Goal: Task Accomplishment & Management: Use online tool/utility

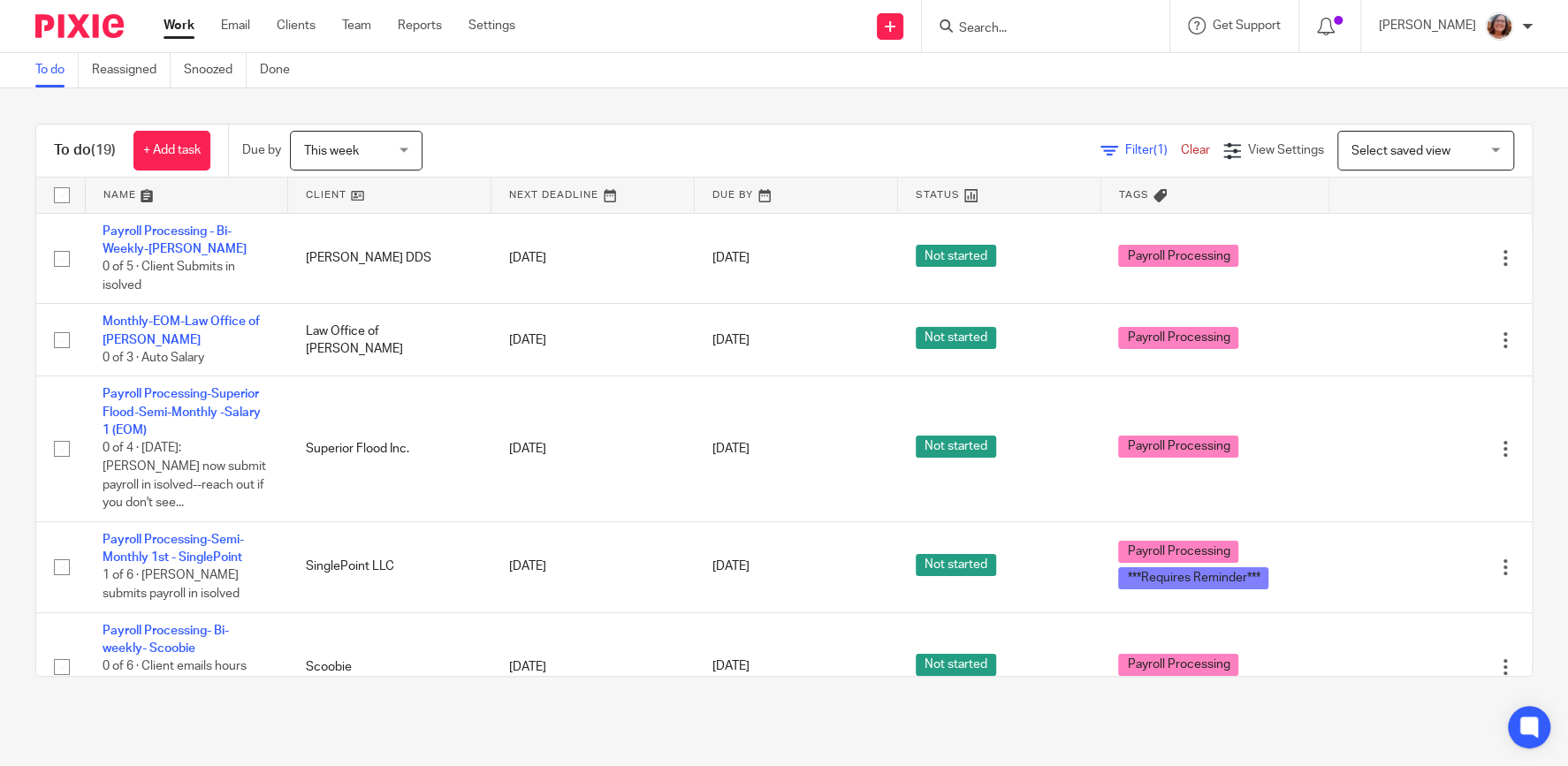
click at [328, 192] on link at bounding box center [389, 194] width 202 height 35
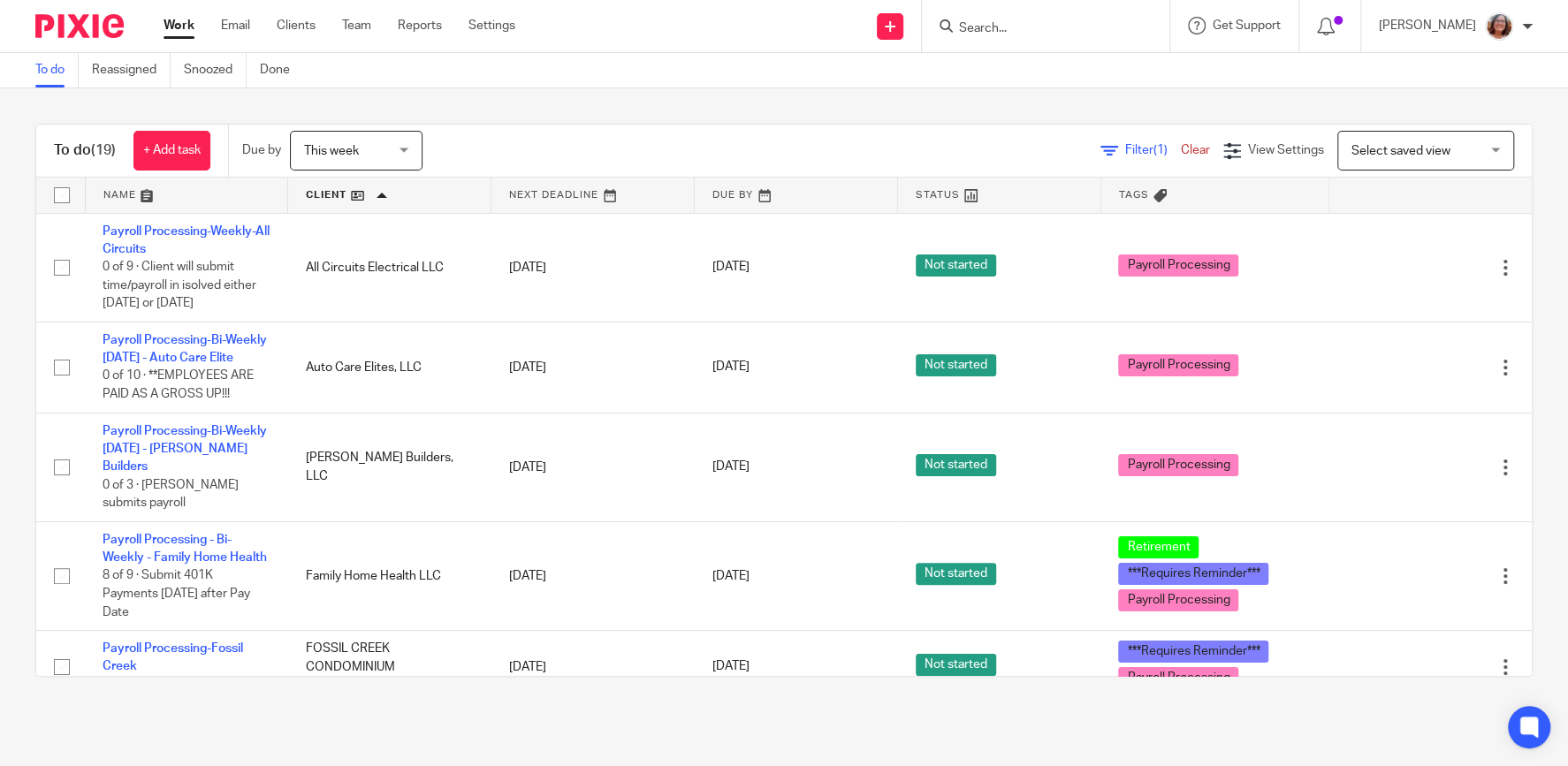
scroll to position [1443, 0]
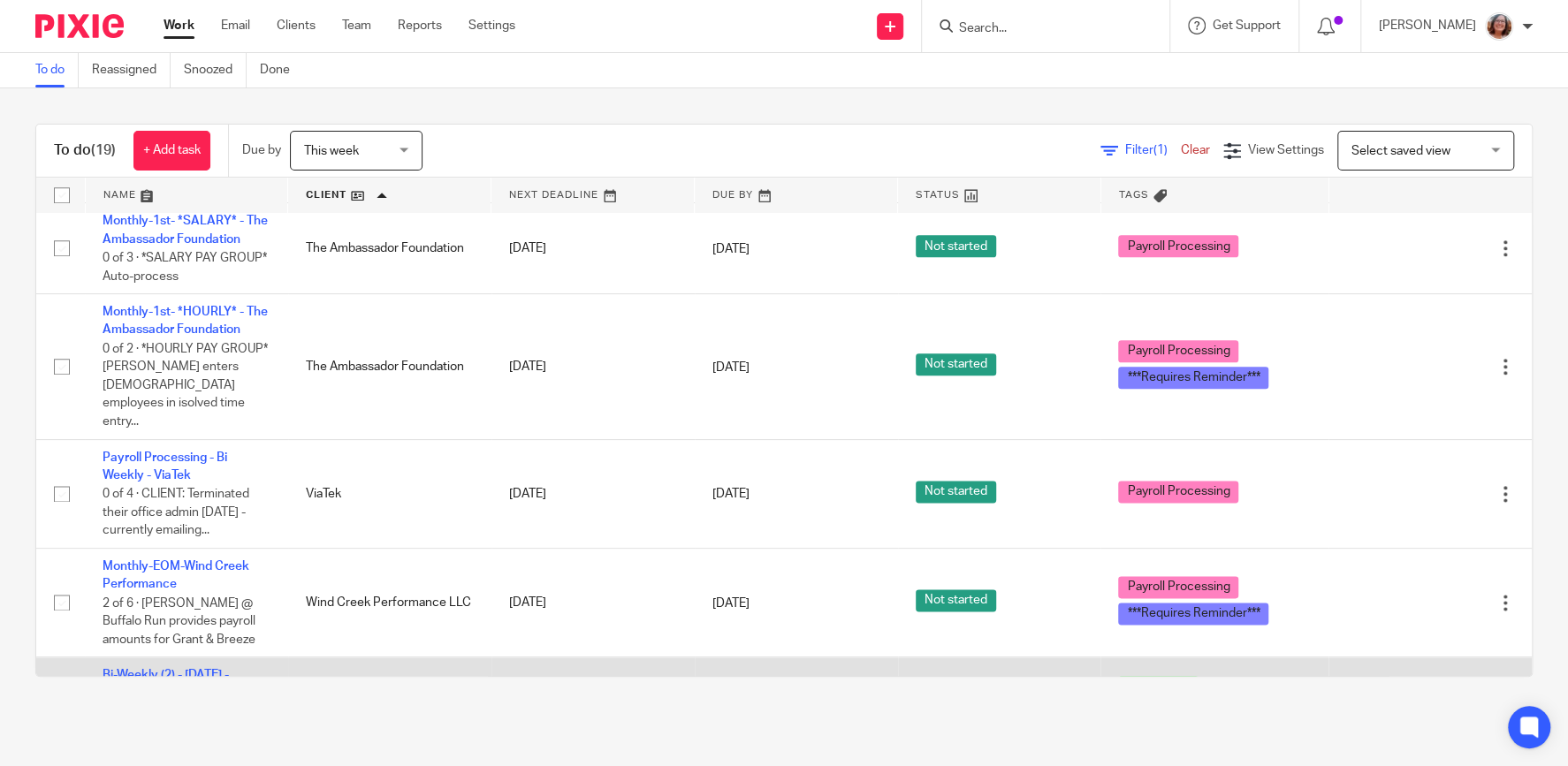
click at [155, 669] on link "Bi-Weekly (2) - [DATE] - [PERSON_NAME] Insurance" at bounding box center [181, 684] width 157 height 30
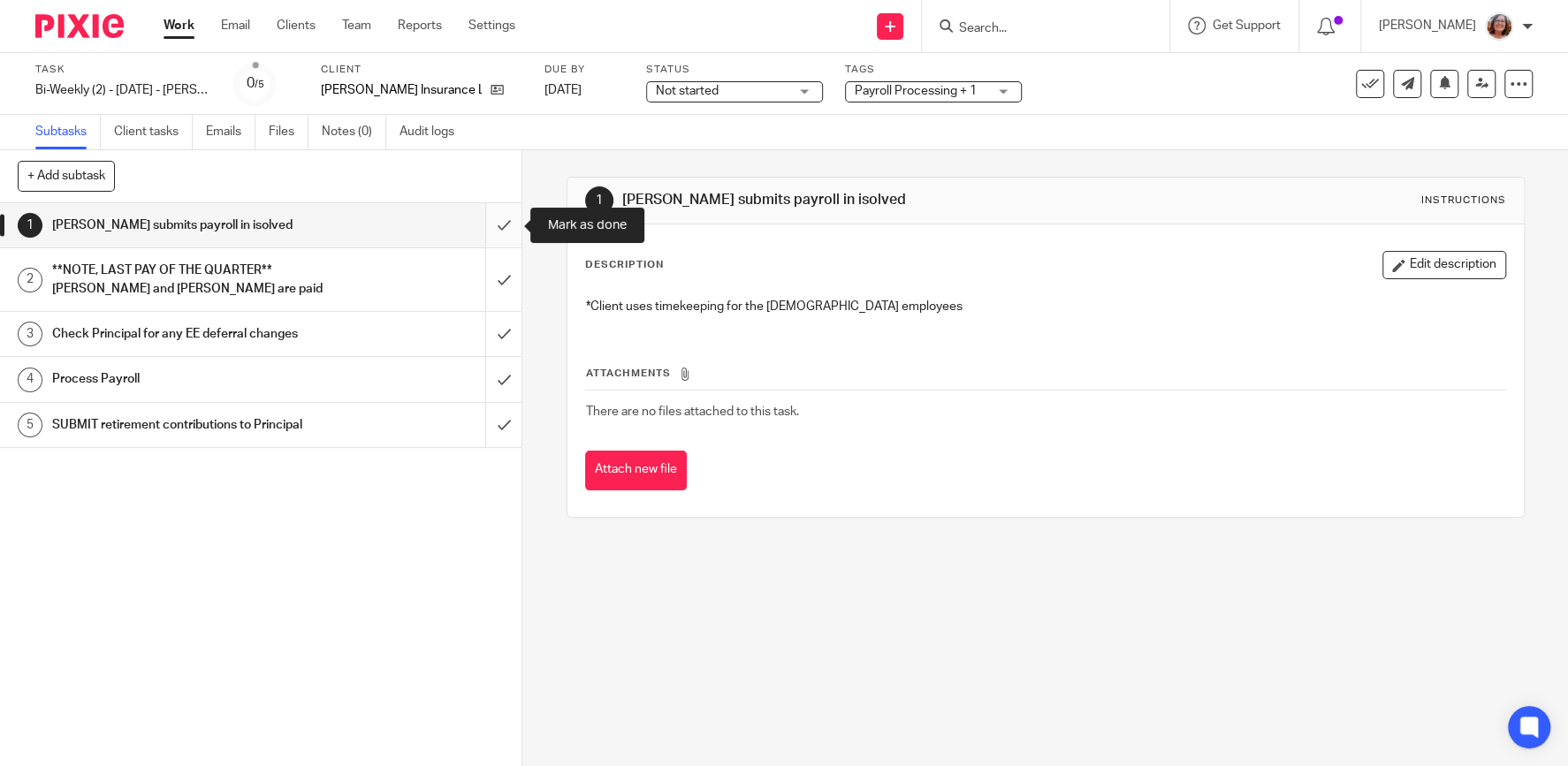
click at [514, 223] on input "submit" at bounding box center [260, 225] width 521 height 44
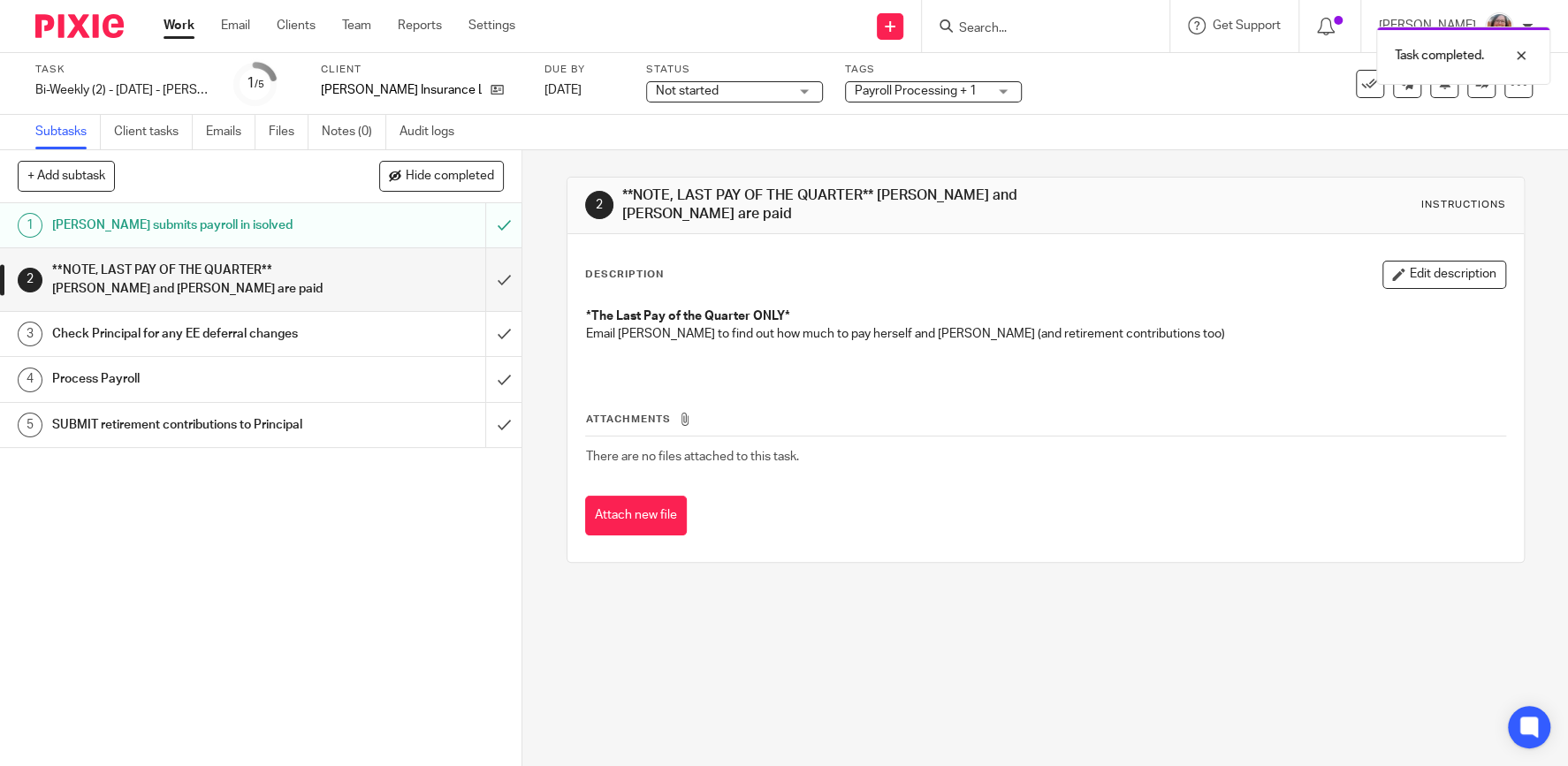
click at [507, 274] on input "submit" at bounding box center [260, 280] width 521 height 63
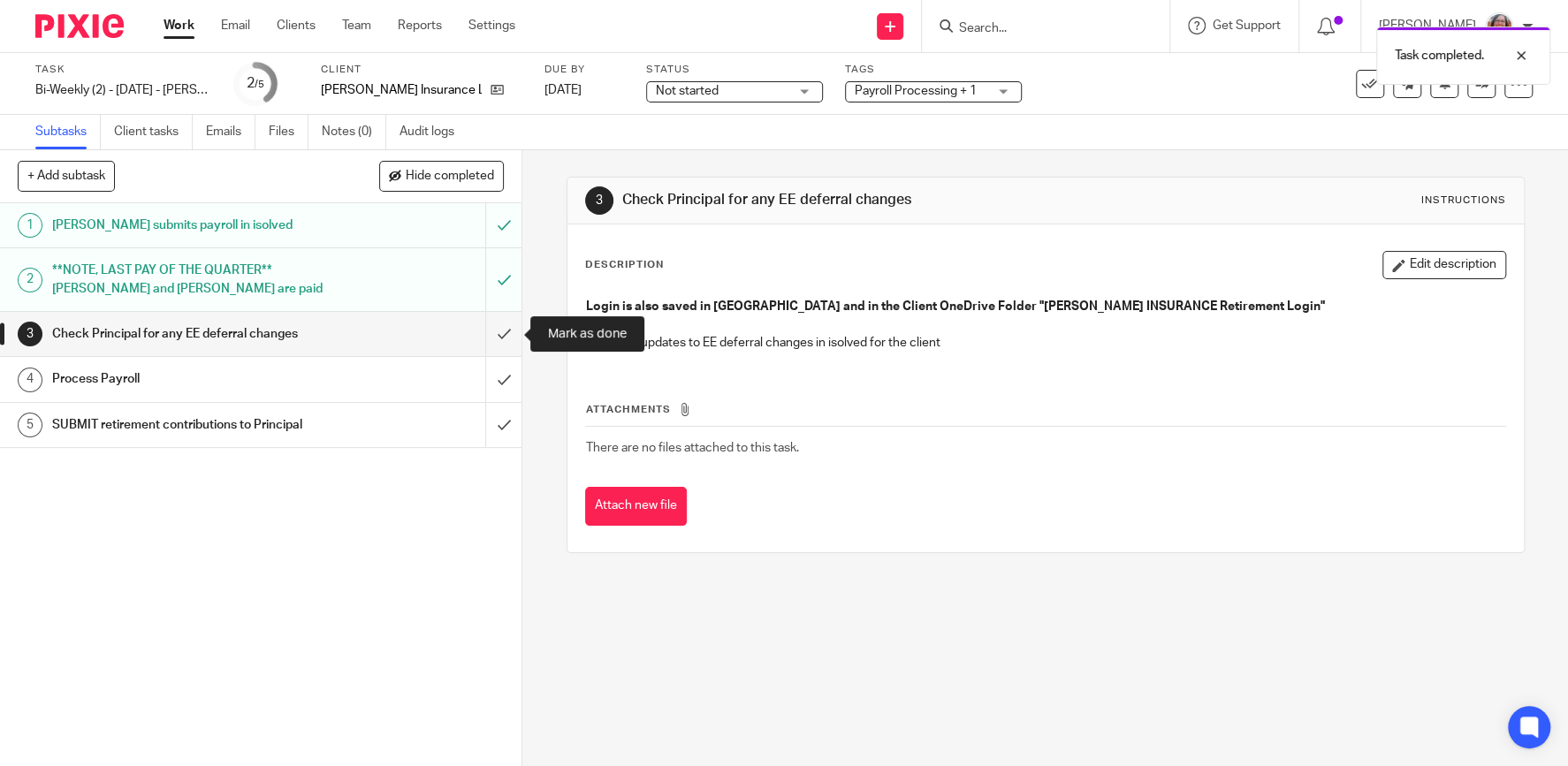
click at [504, 331] on input "submit" at bounding box center [260, 333] width 521 height 44
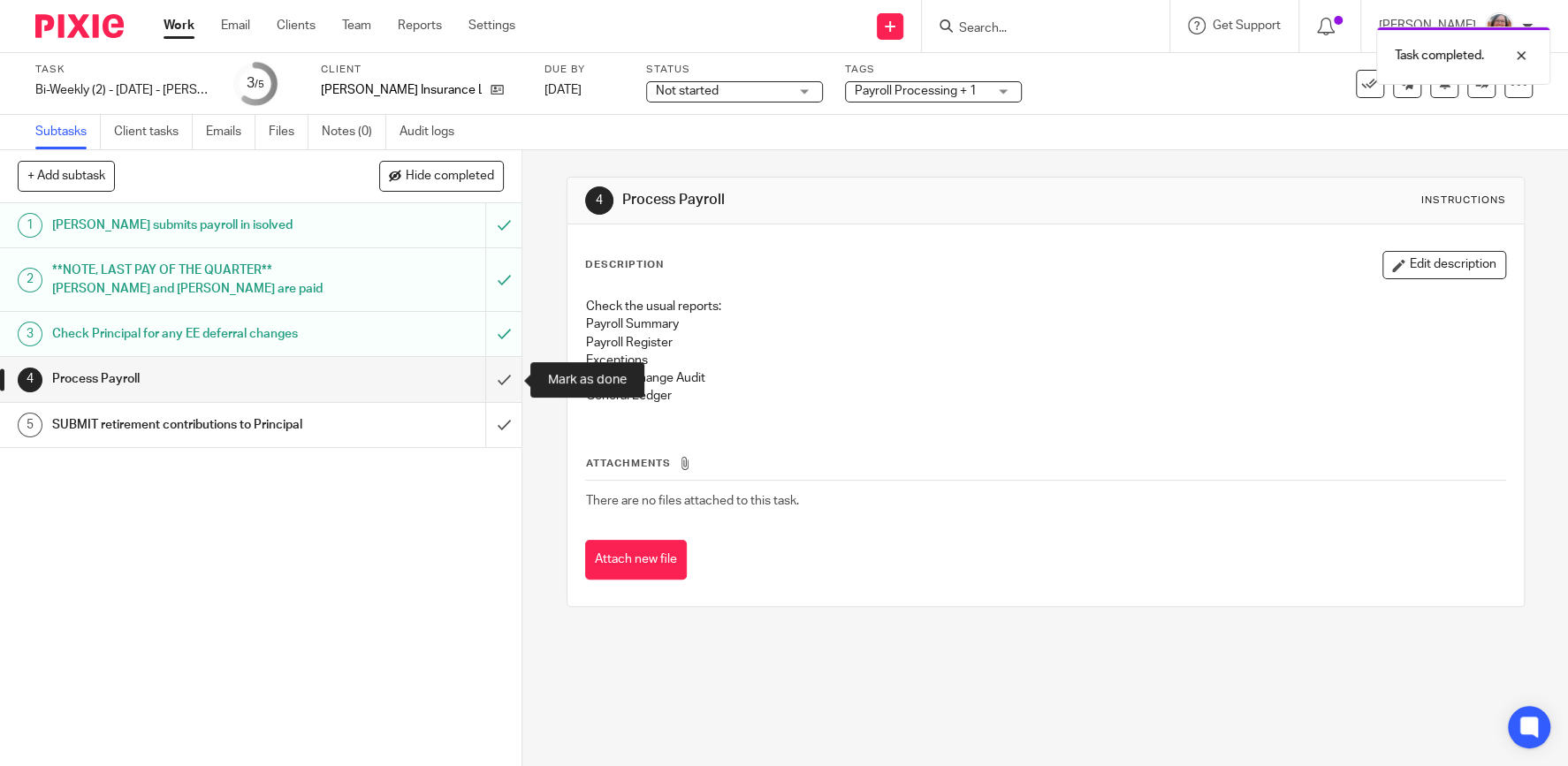
drag, startPoint x: 501, startPoint y: 371, endPoint x: 574, endPoint y: 368, distance: 73.1
click at [502, 371] on input "submit" at bounding box center [260, 379] width 521 height 44
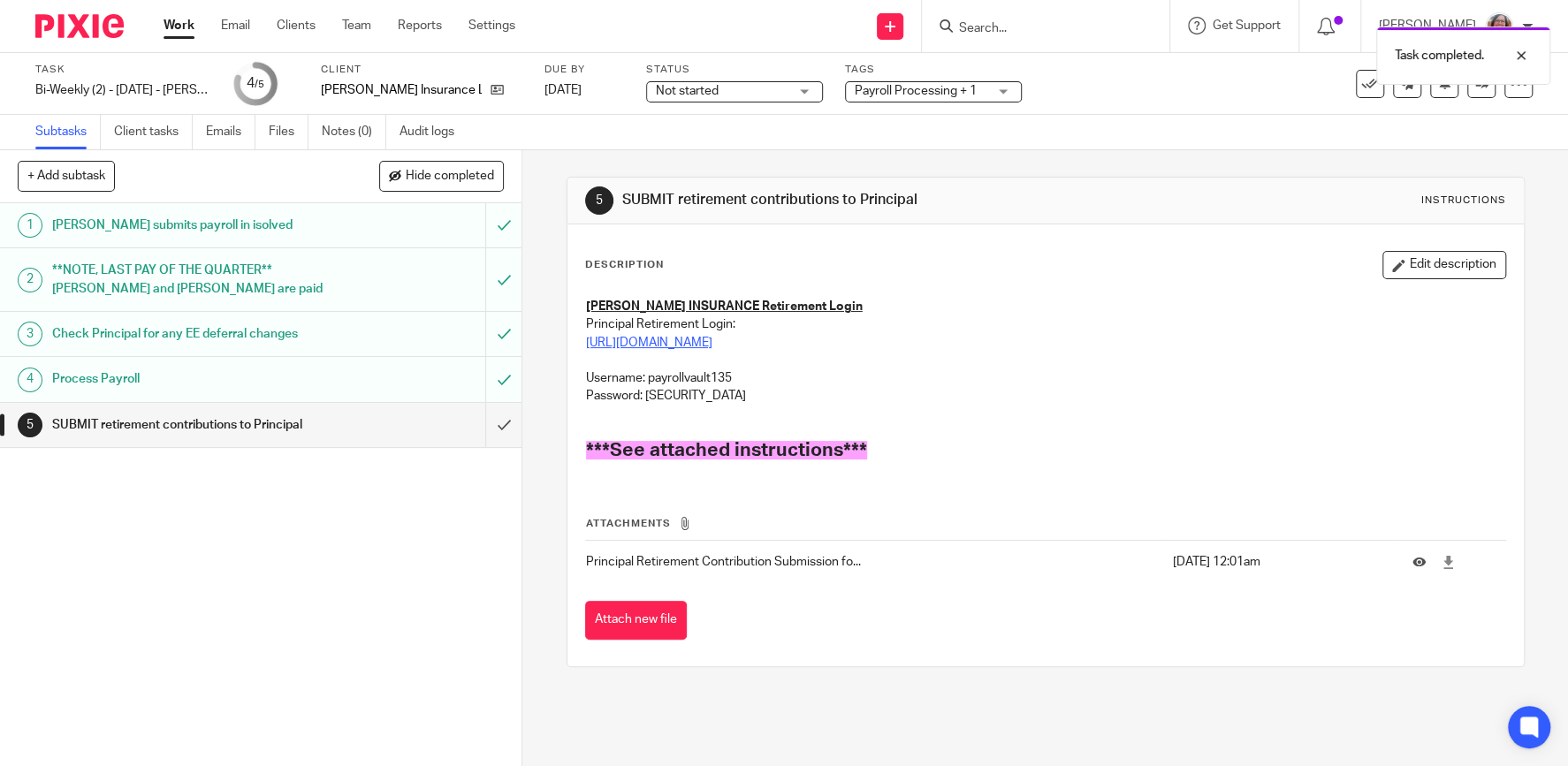
click at [712, 346] on link "https://accounts.principal.com/app/bookmark/0oadm2qe1orihoKba5d7/login" at bounding box center [649, 342] width 127 height 12
click at [716, 560] on p "Principal Retirement Contribution Submission fo..." at bounding box center [875, 561] width 578 height 18
click at [1418, 562] on icon at bounding box center [1419, 561] width 13 height 13
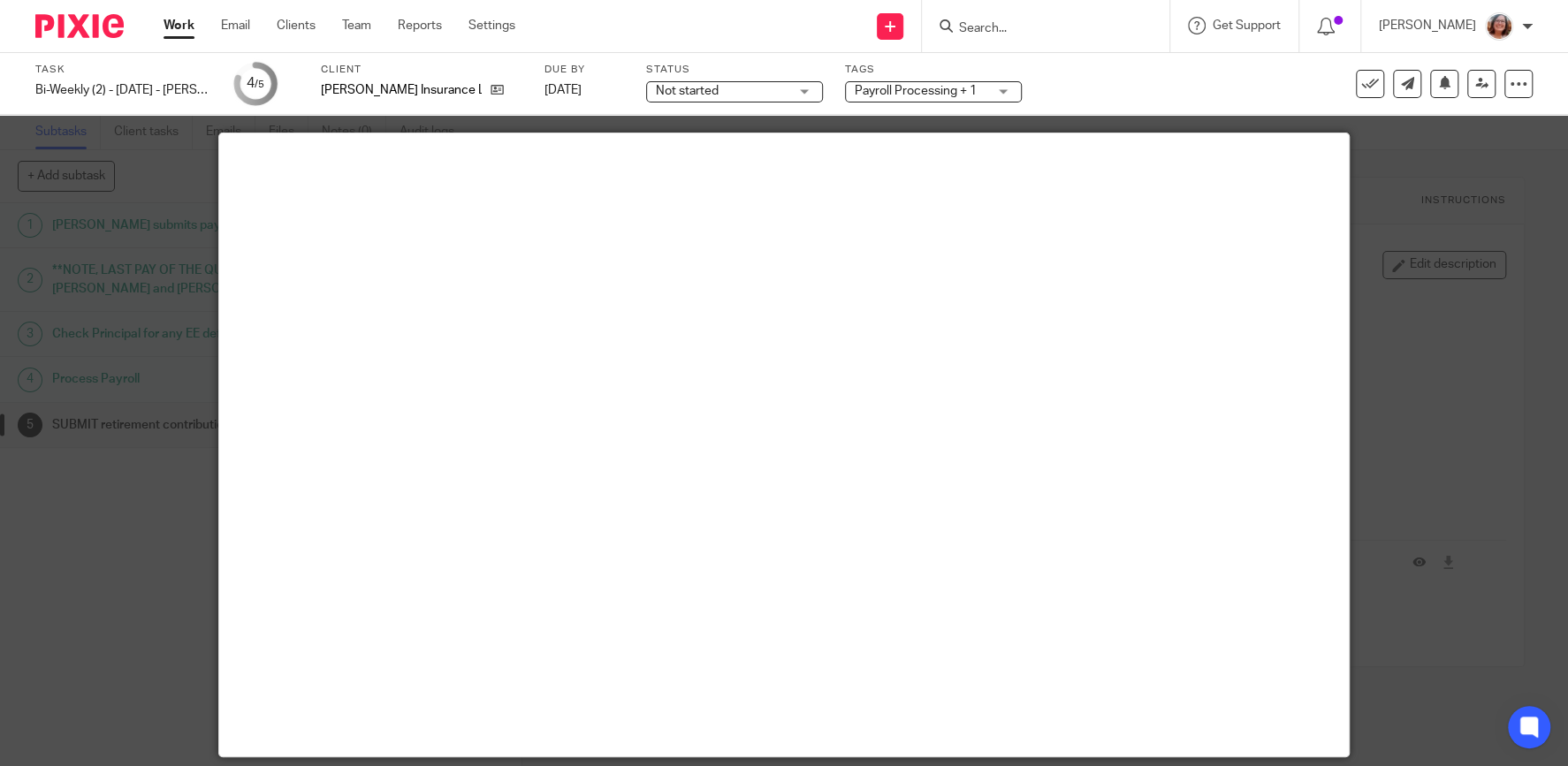
click at [157, 521] on div at bounding box center [784, 383] width 1568 height 766
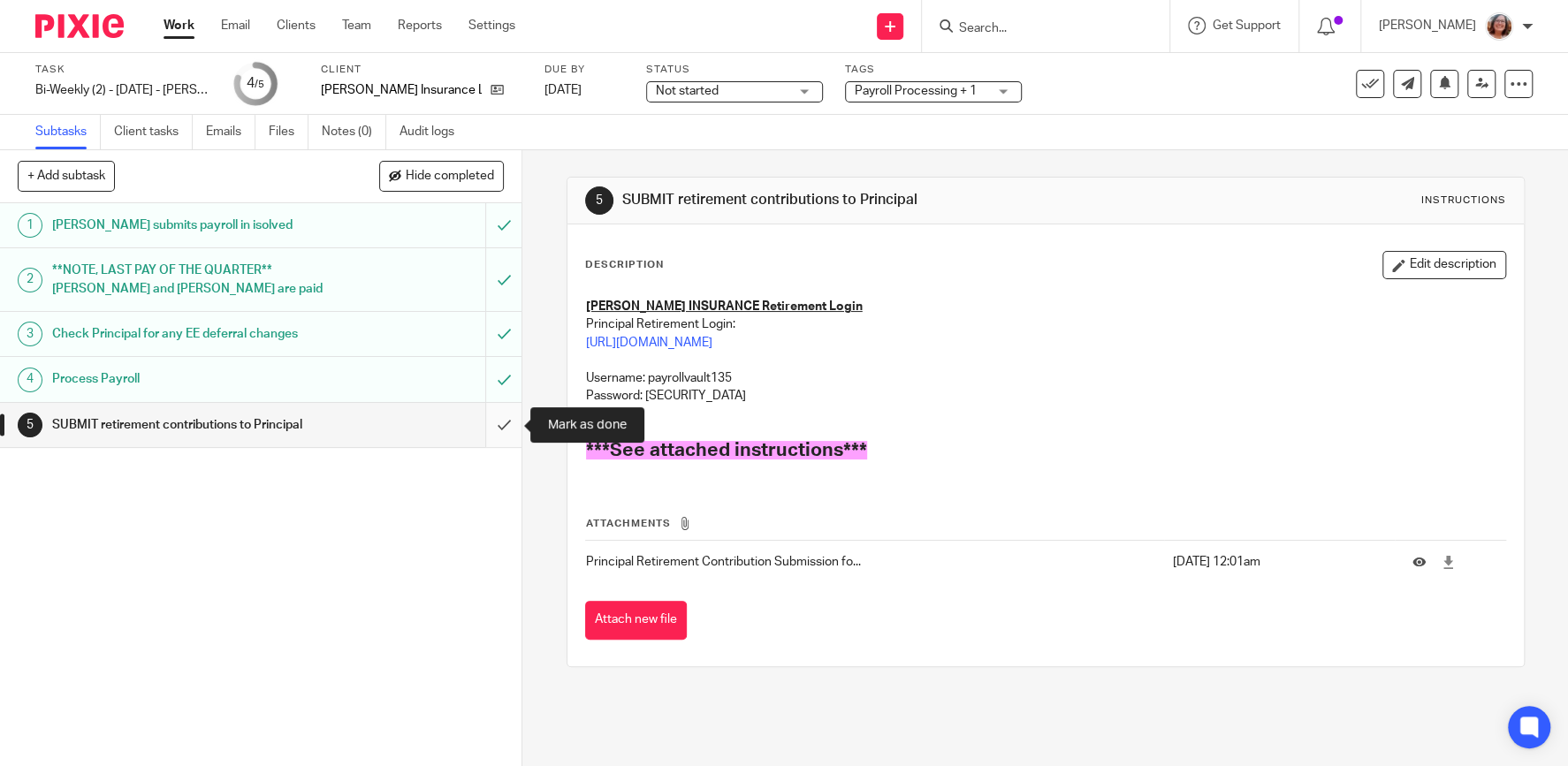
click at [499, 425] on input "submit" at bounding box center [260, 425] width 521 height 44
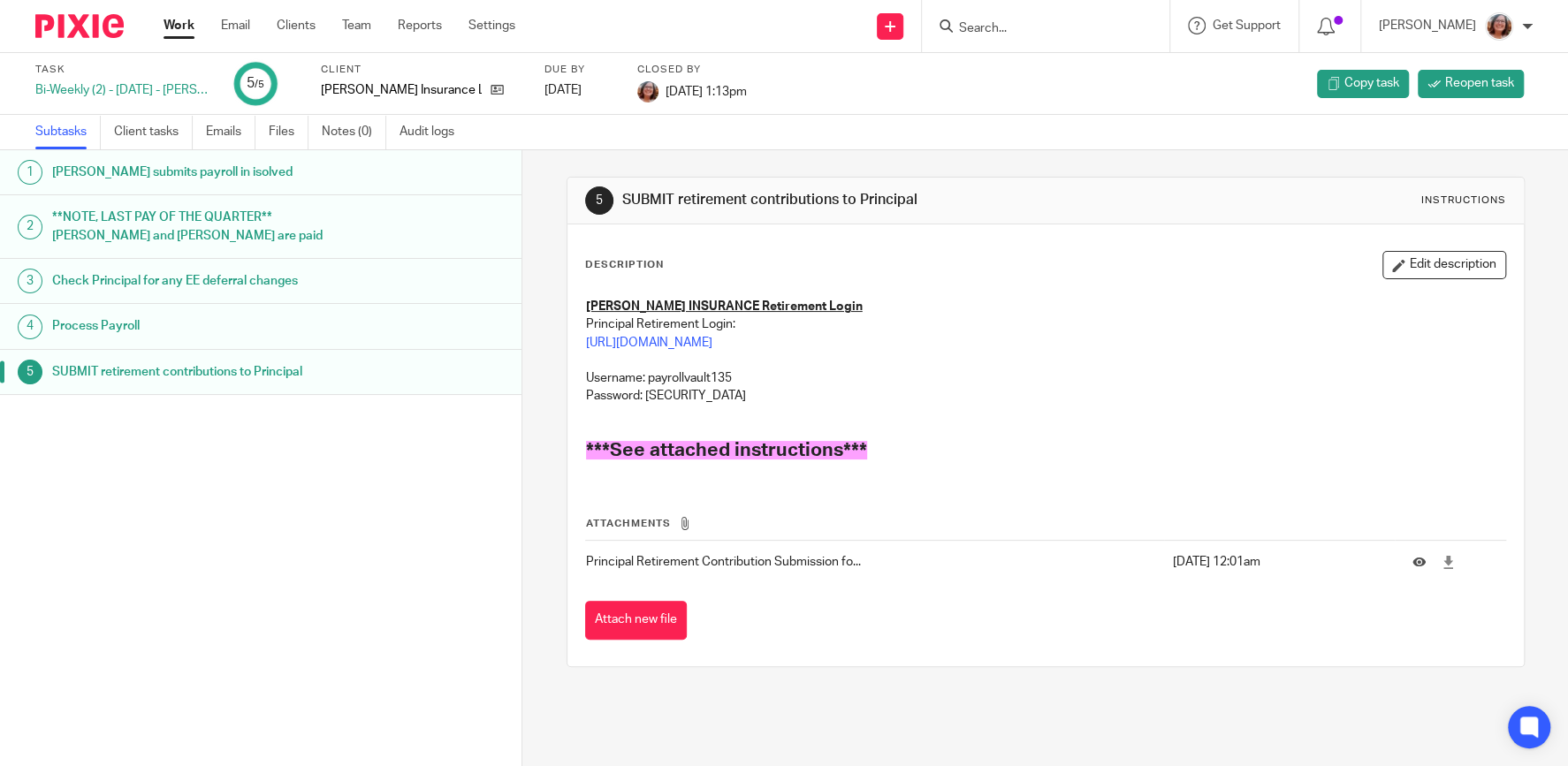
click at [174, 30] on link "Work" at bounding box center [179, 26] width 31 height 18
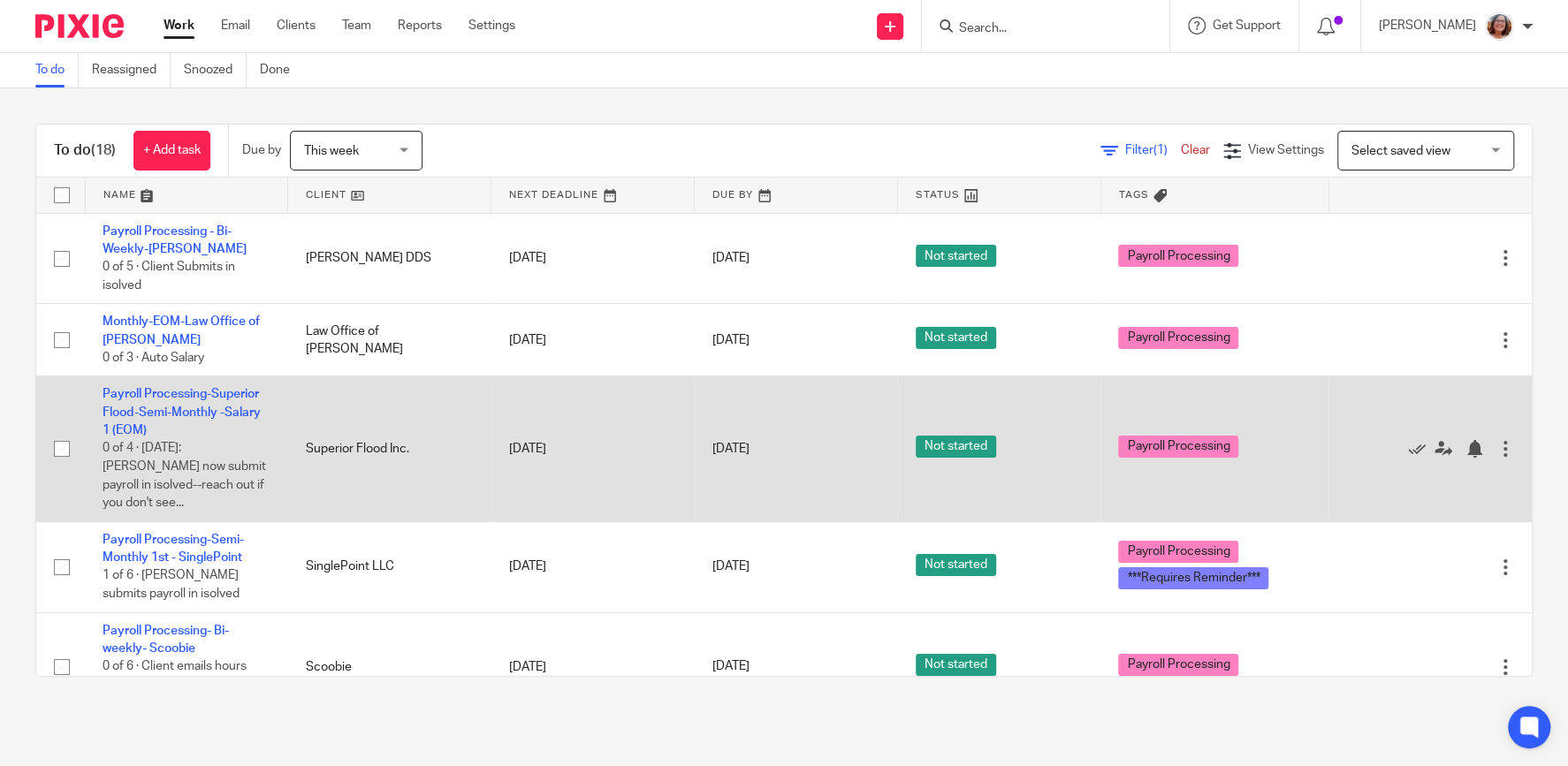
click at [220, 406] on td "Payroll Processing-Superior Flood-Semi-Monthly -Salary 1 (EOM) 0 of 4 · 10/29/2…" at bounding box center [186, 449] width 203 height 145
click at [221, 412] on link "Payroll Processing-Superior Flood-Semi-Monthly -Salary 1 (EOM)" at bounding box center [182, 412] width 158 height 49
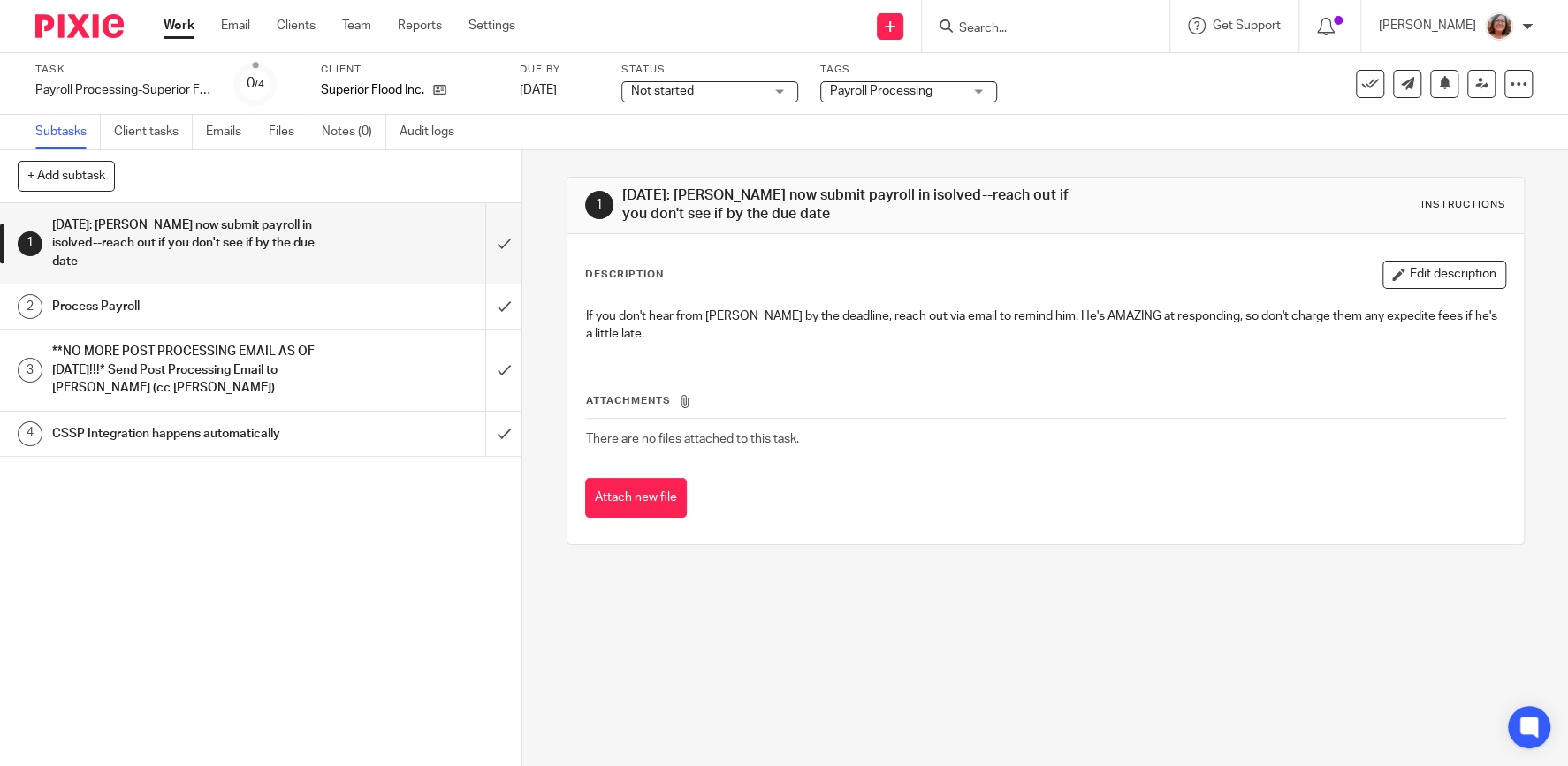
click at [281, 293] on h1 "Process Payroll" at bounding box center [191, 307] width 277 height 27
